Goal: Task Accomplishment & Management: Manage account settings

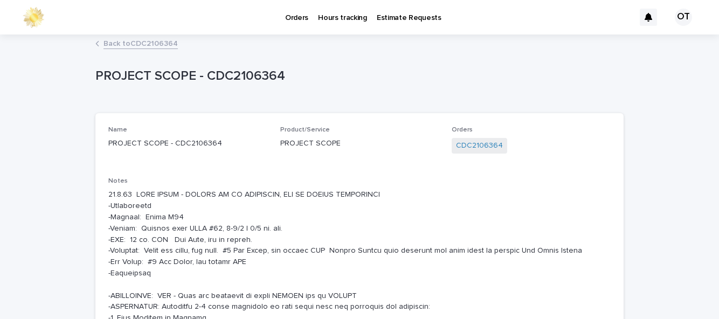
click at [298, 23] on link "Orders" at bounding box center [296, 16] width 33 height 33
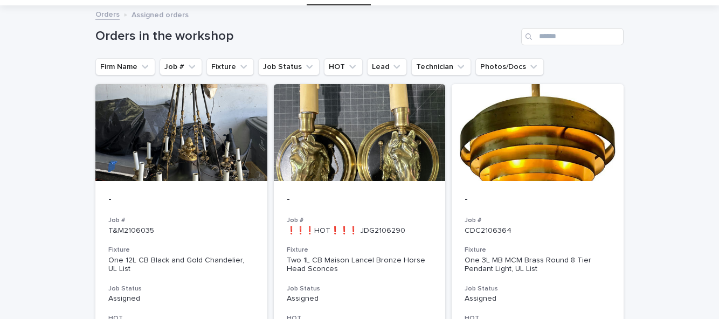
scroll to position [54, 0]
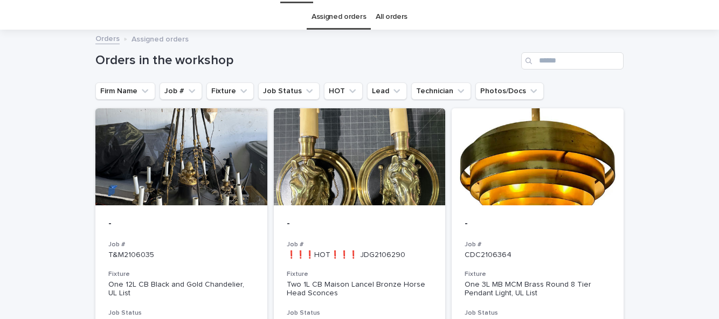
scroll to position [32, 0]
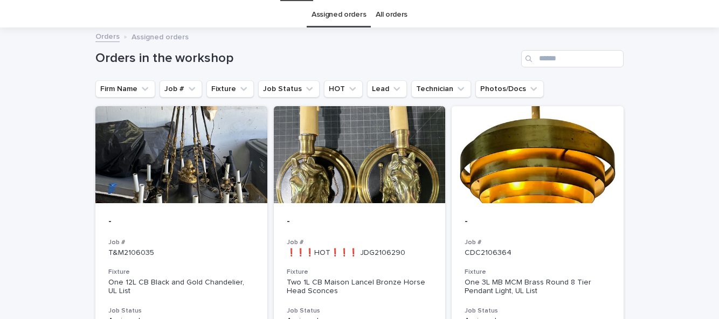
click at [555, 147] on div at bounding box center [538, 154] width 172 height 97
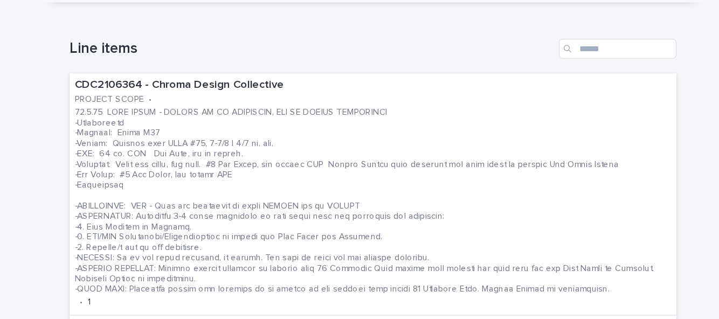
scroll to position [341, 0]
